Goal: Information Seeking & Learning: Find specific fact

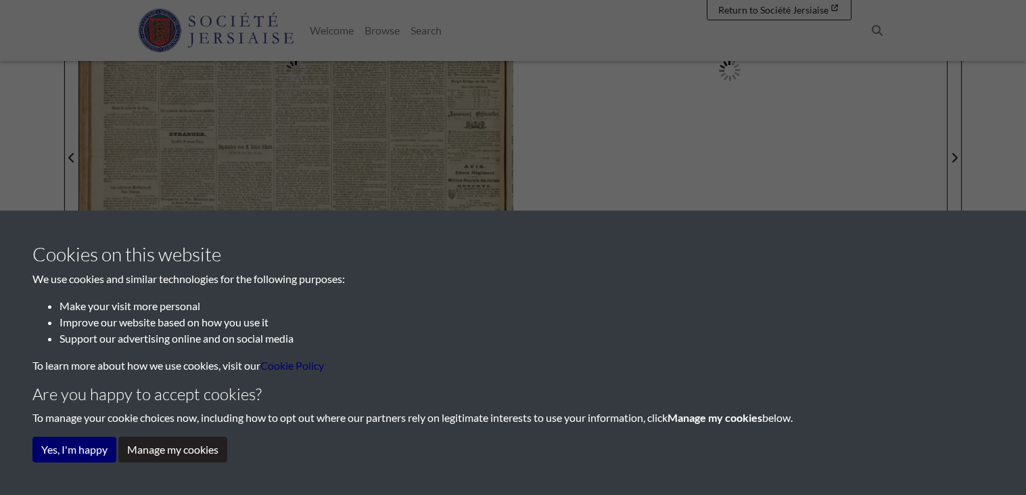
scroll to position [375, 0]
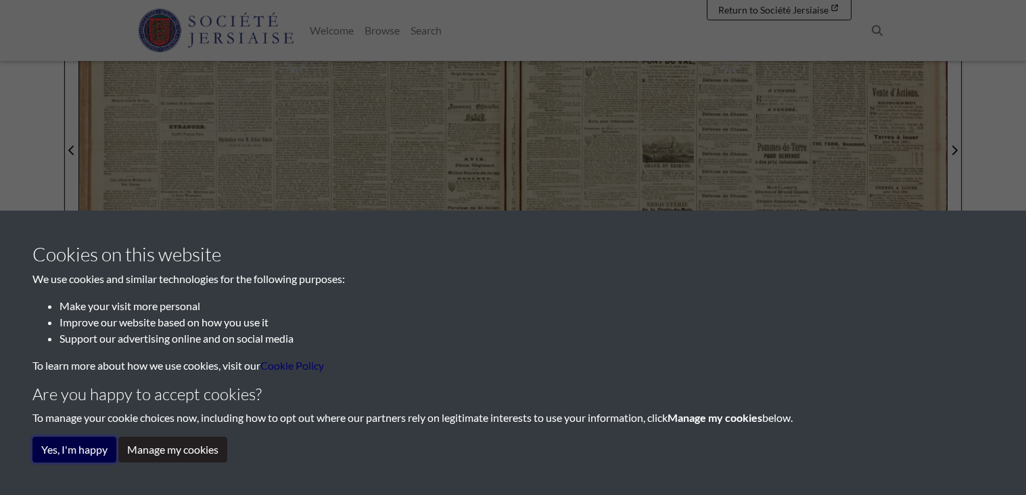
click at [57, 460] on button "Yes, I'm happy" at bounding box center [74, 449] width 84 height 26
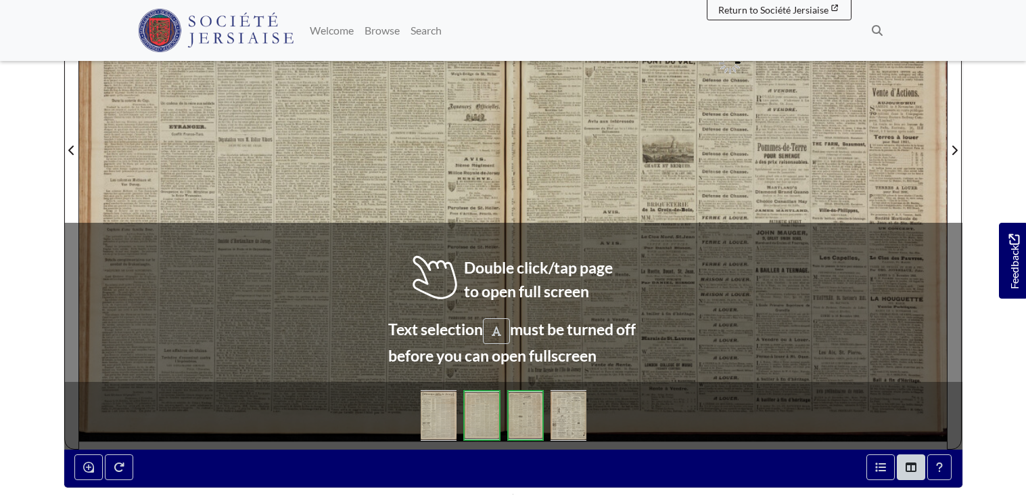
click at [457, 273] on div at bounding box center [296, 142] width 434 height 614
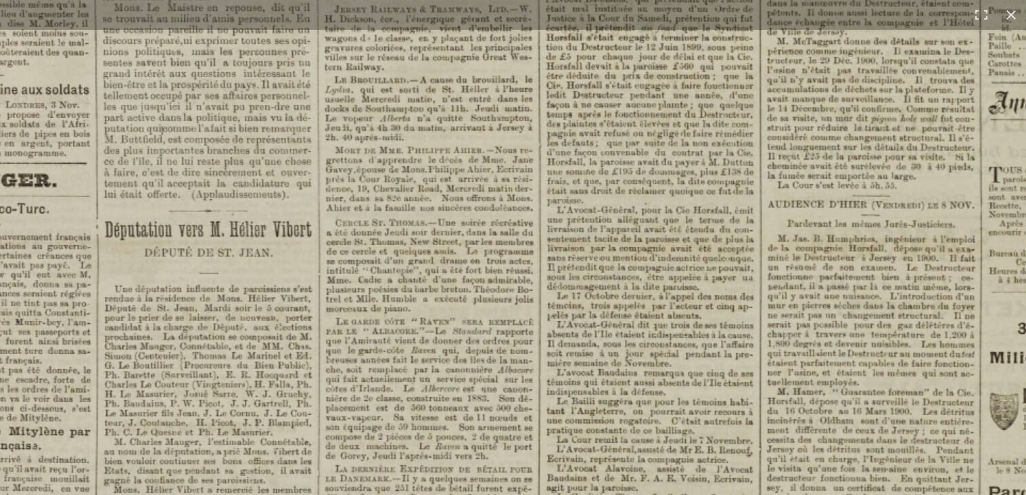
click at [626, 336] on img at bounding box center [405, 239] width 1674 height 2368
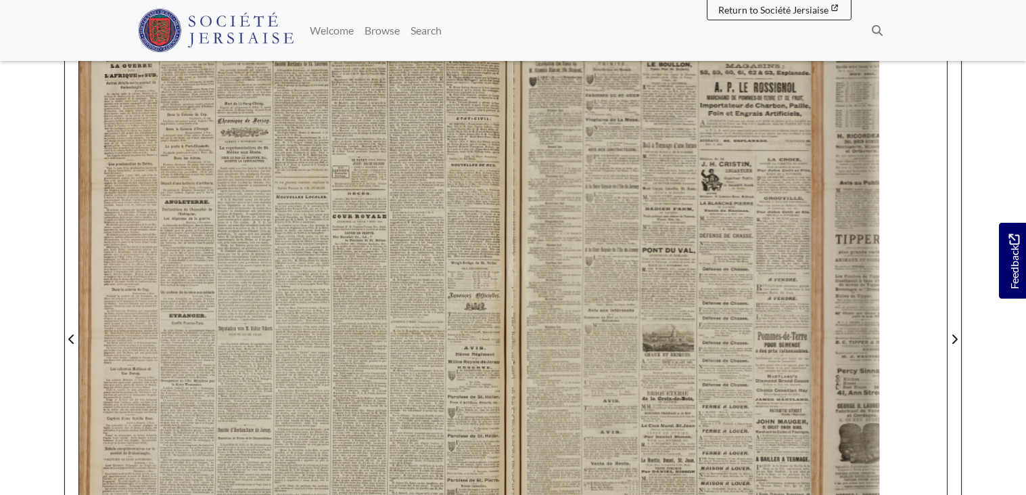
scroll to position [0, 0]
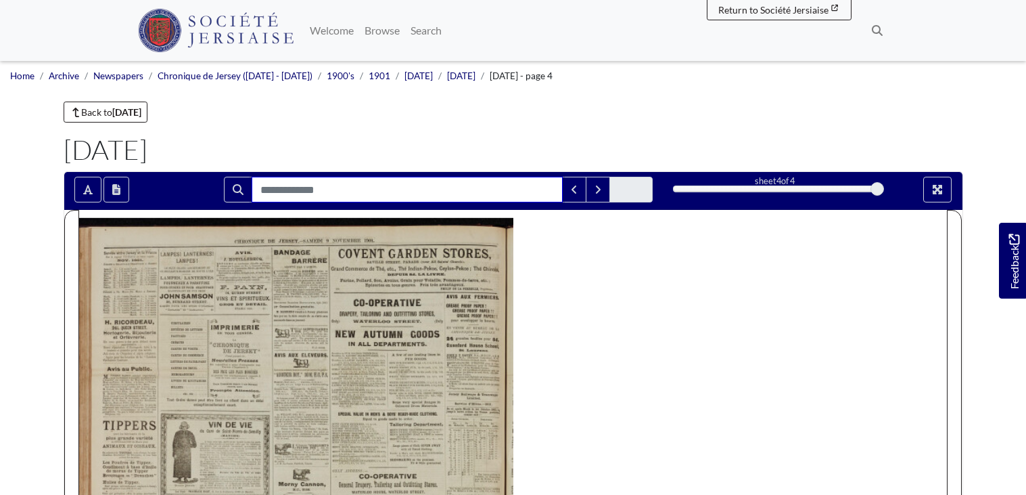
click at [409, 188] on input "Search for" at bounding box center [407, 190] width 311 height 26
paste input "**********"
type input "**********"
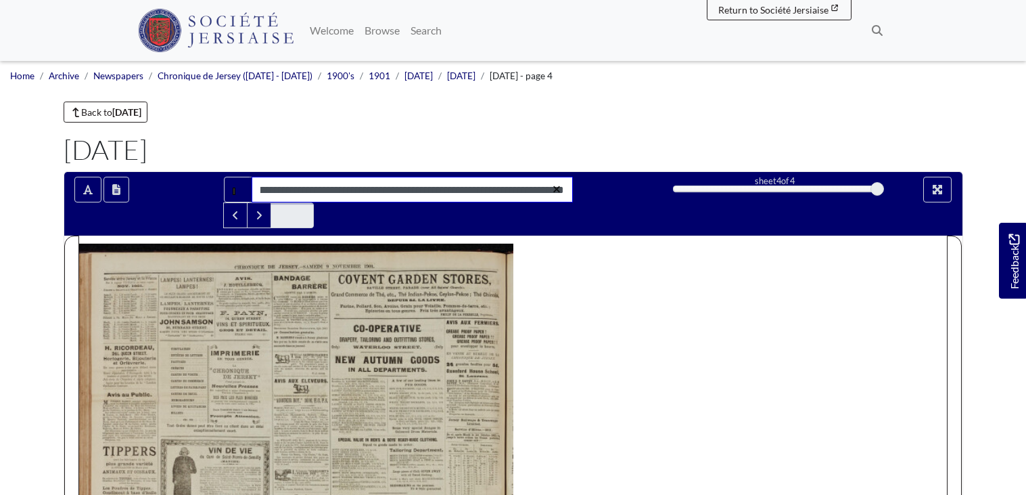
scroll to position [0, 59]
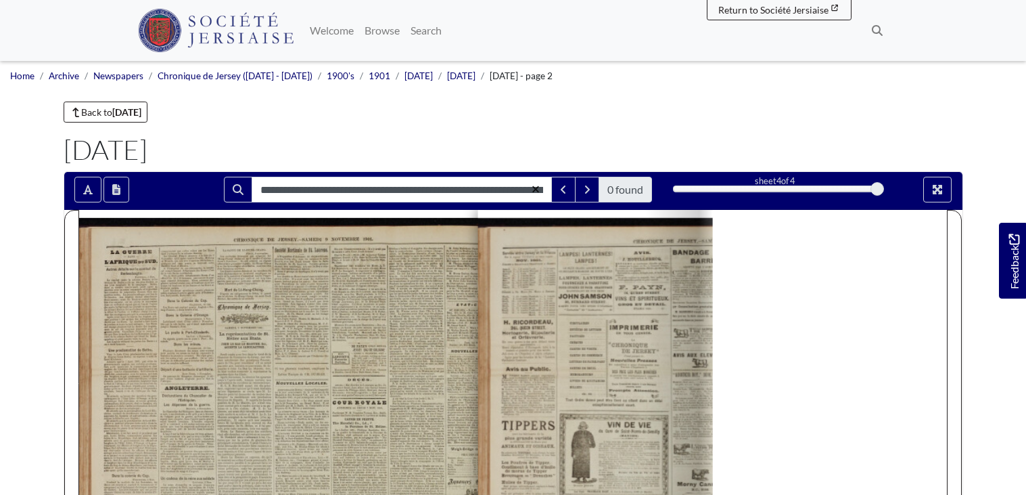
drag, startPoint x: 878, startPoint y: 190, endPoint x: 699, endPoint y: 445, distance: 311.8
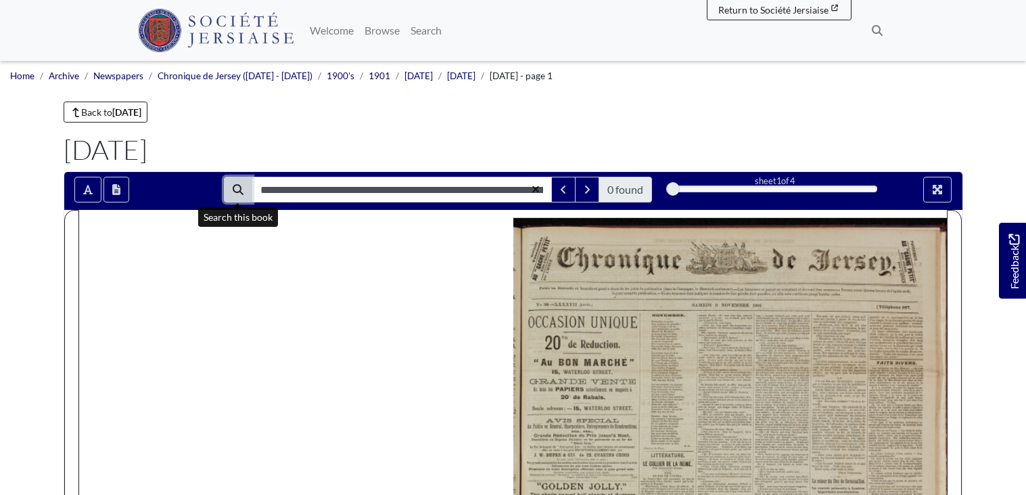
click at [229, 190] on button "Search" at bounding box center [238, 190] width 28 height 26
